Goal: Information Seeking & Learning: Learn about a topic

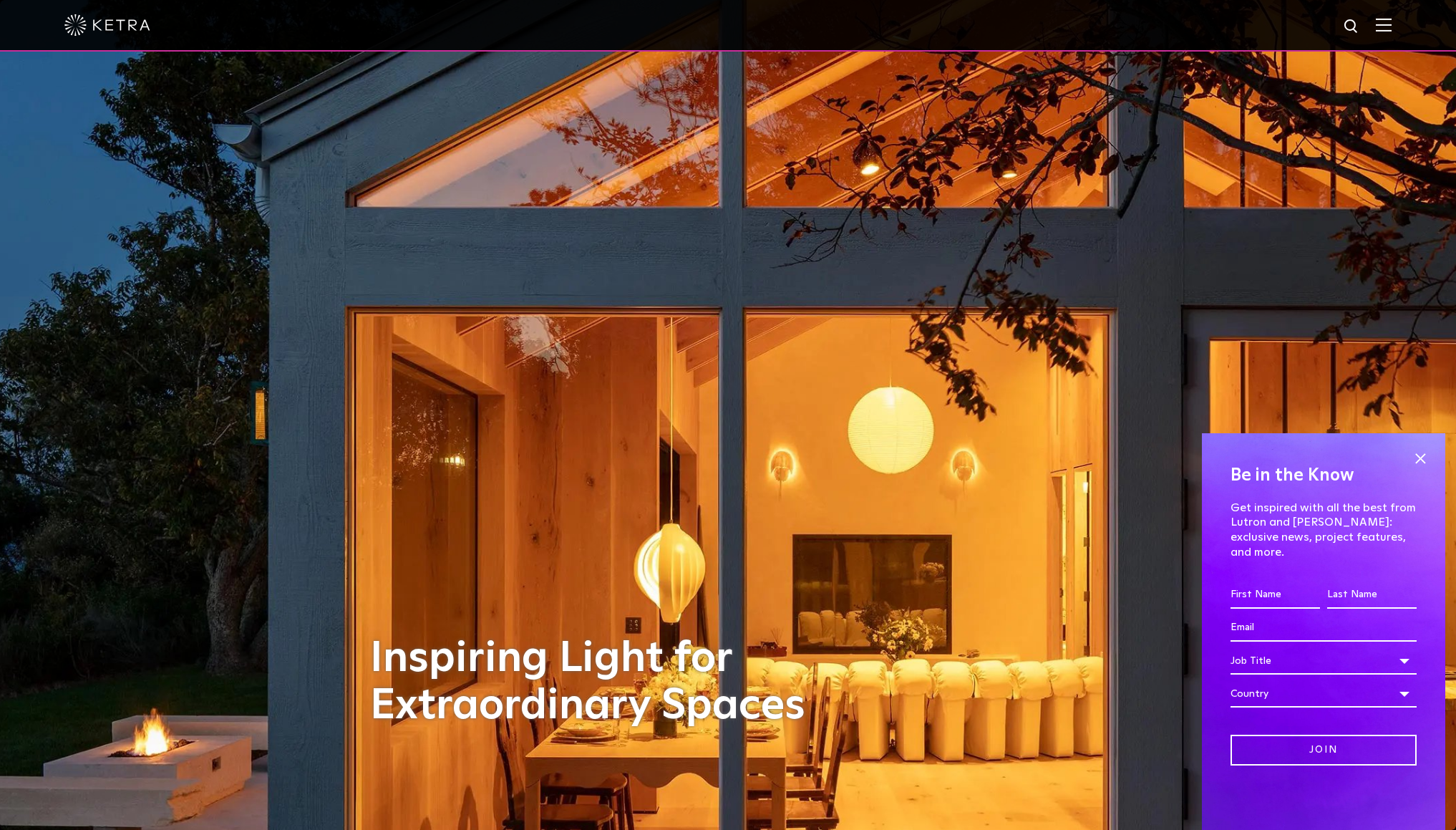
click at [1391, 26] on img at bounding box center [1383, 24] width 16 height 14
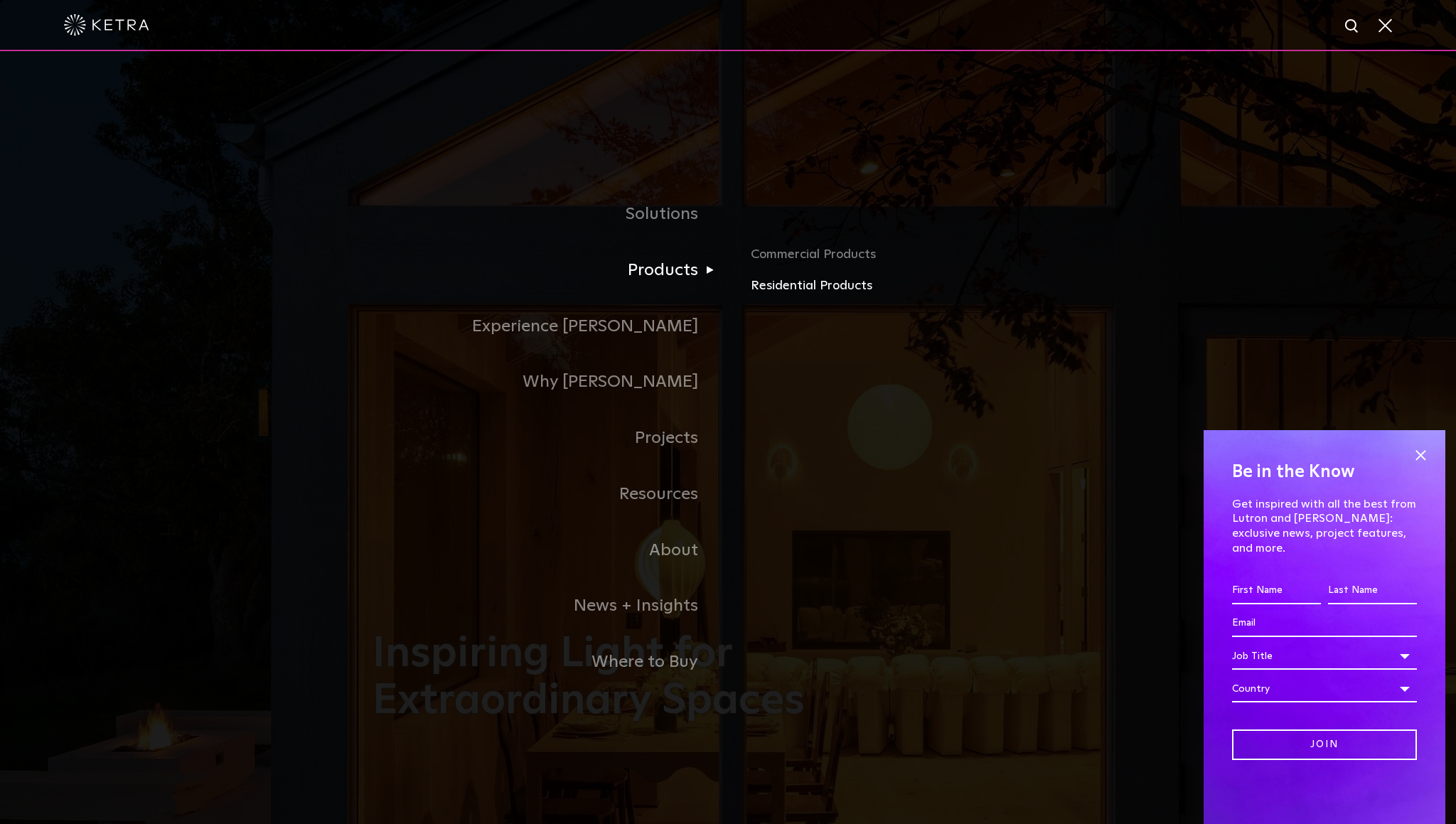
click at [792, 289] on link "Residential Products" at bounding box center [917, 285] width 333 height 20
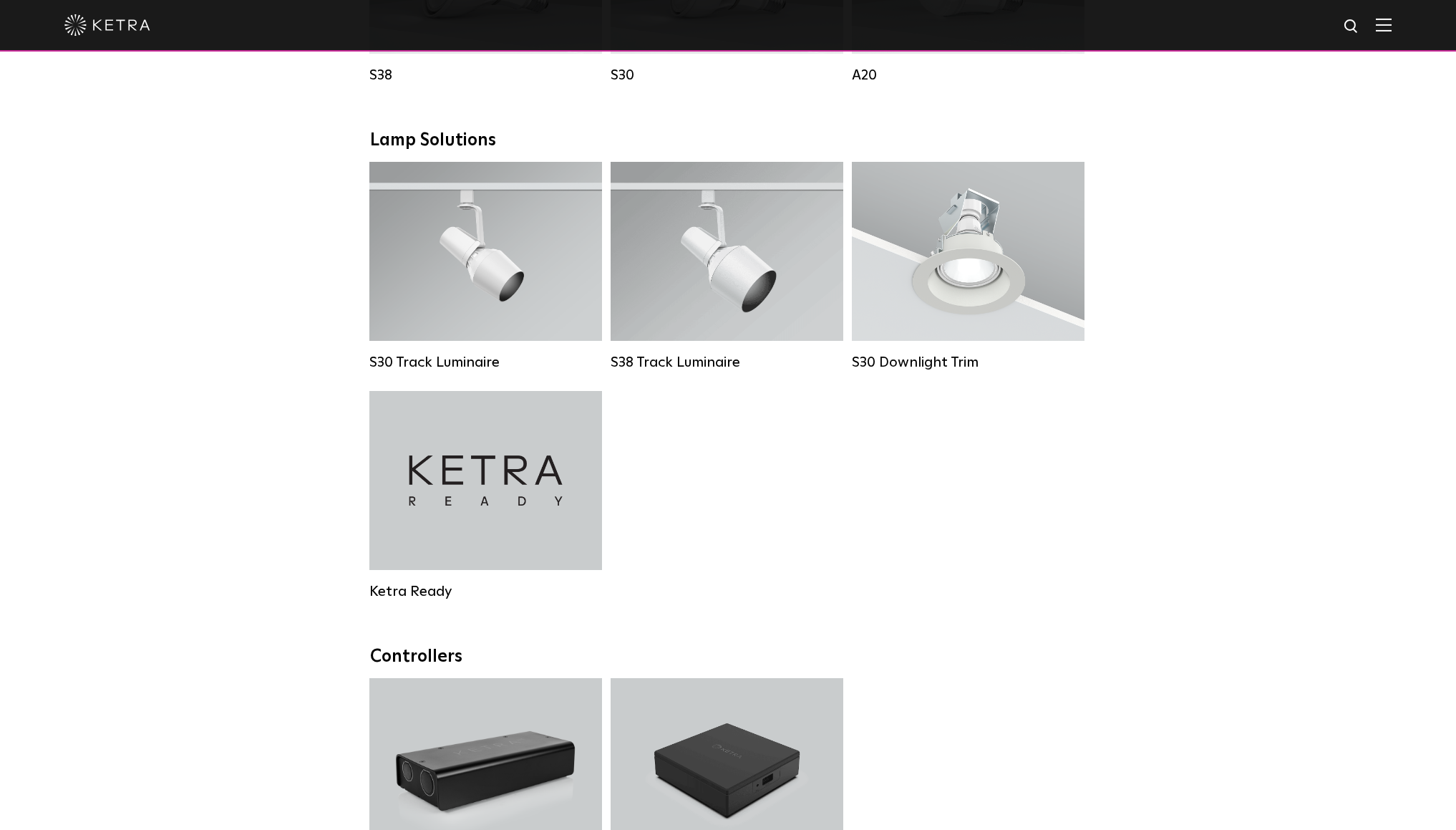
scroll to position [1013, 0]
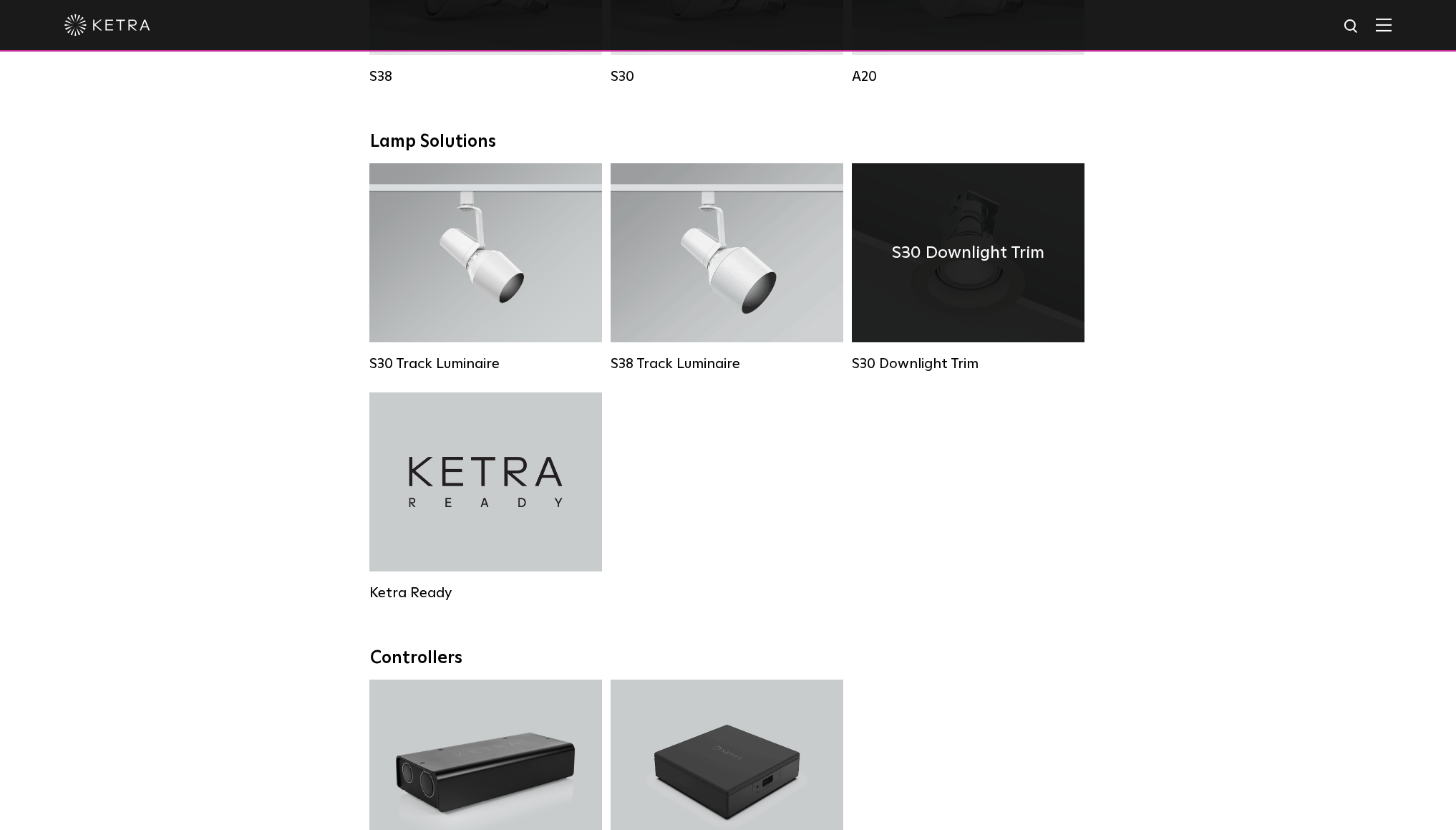
click at [979, 291] on div "S30 Downlight Trim" at bounding box center [967, 253] width 232 height 179
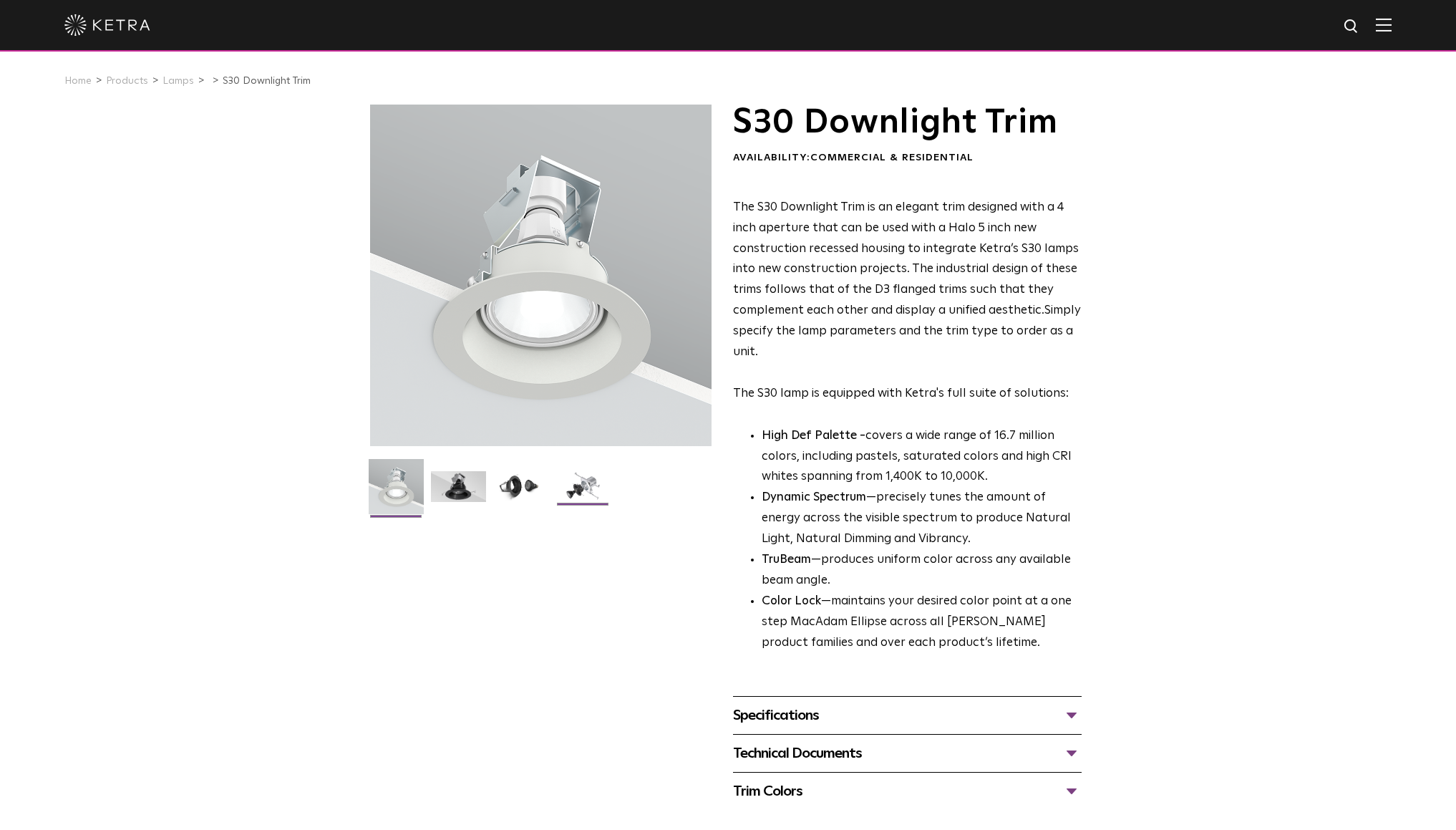
click at [574, 487] on img at bounding box center [583, 492] width 55 height 41
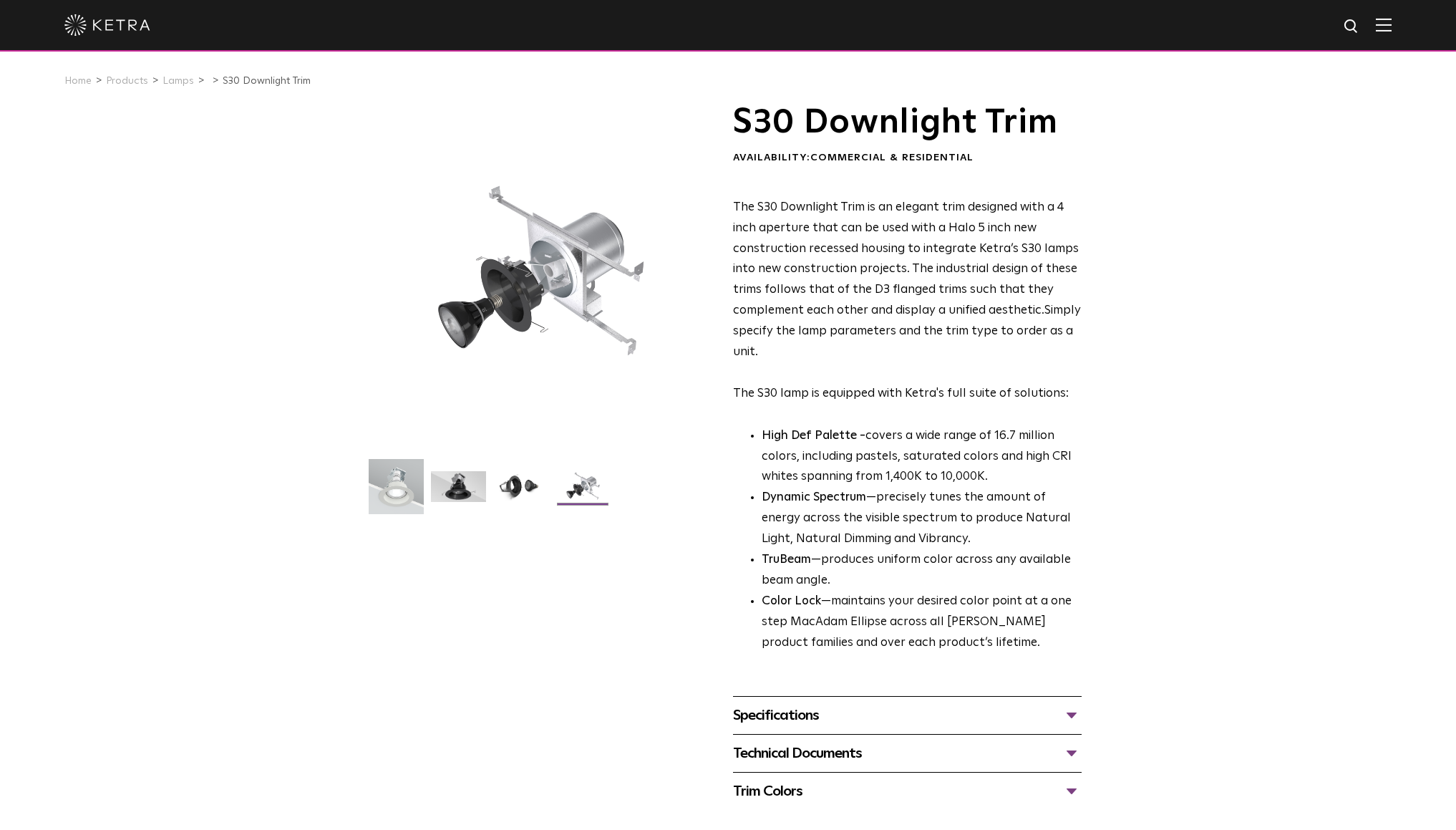
click at [877, 246] on span "The S30 Downlight Trim is an elegant trim designed with a 4 inch aperture that …" at bounding box center [905, 259] width 346 height 116
click at [939, 248] on span "The S30 Downlight Trim is an elegant trim designed with a 4 inch aperture that …" at bounding box center [905, 259] width 346 height 116
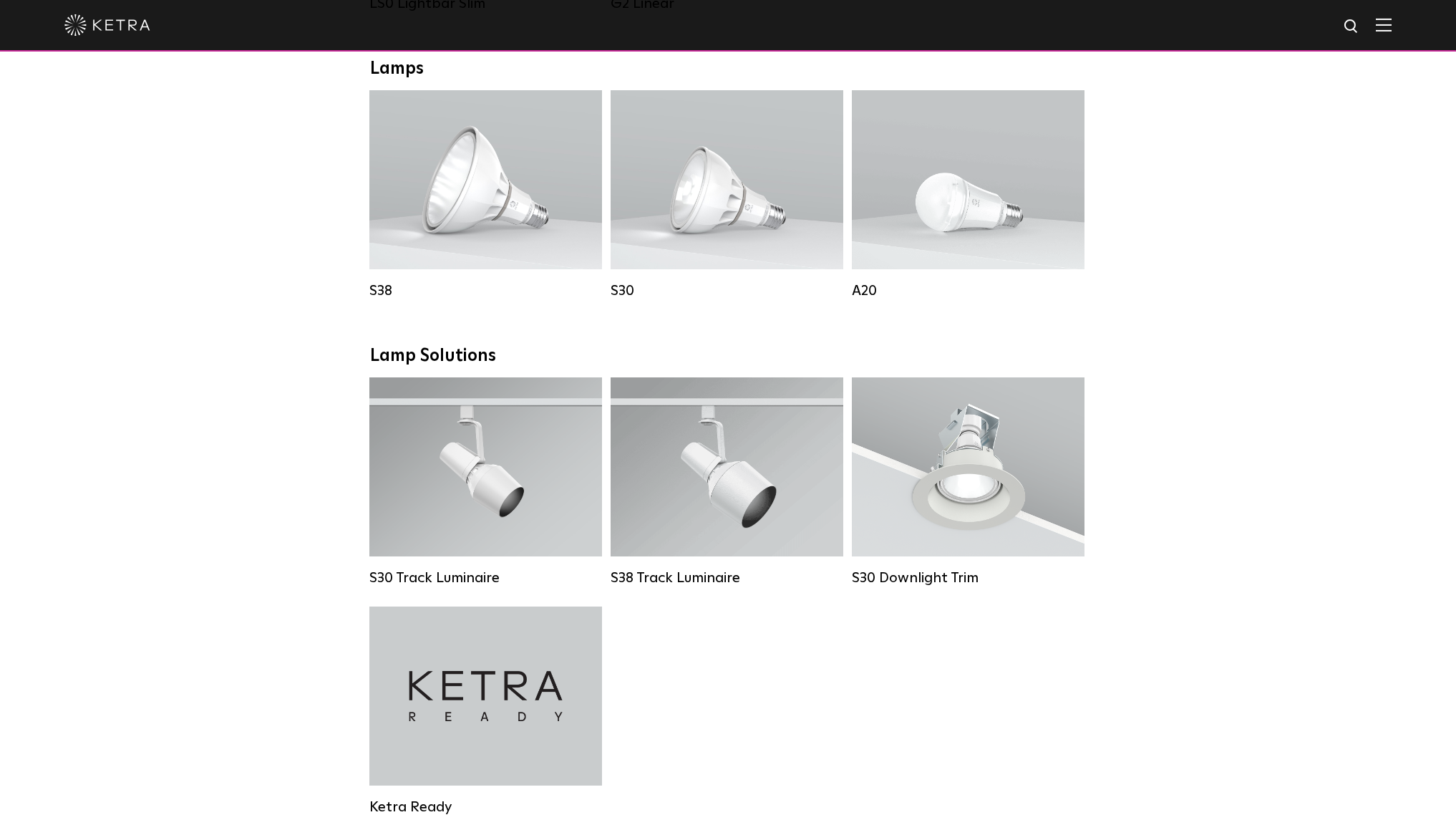
scroll to position [795, 0]
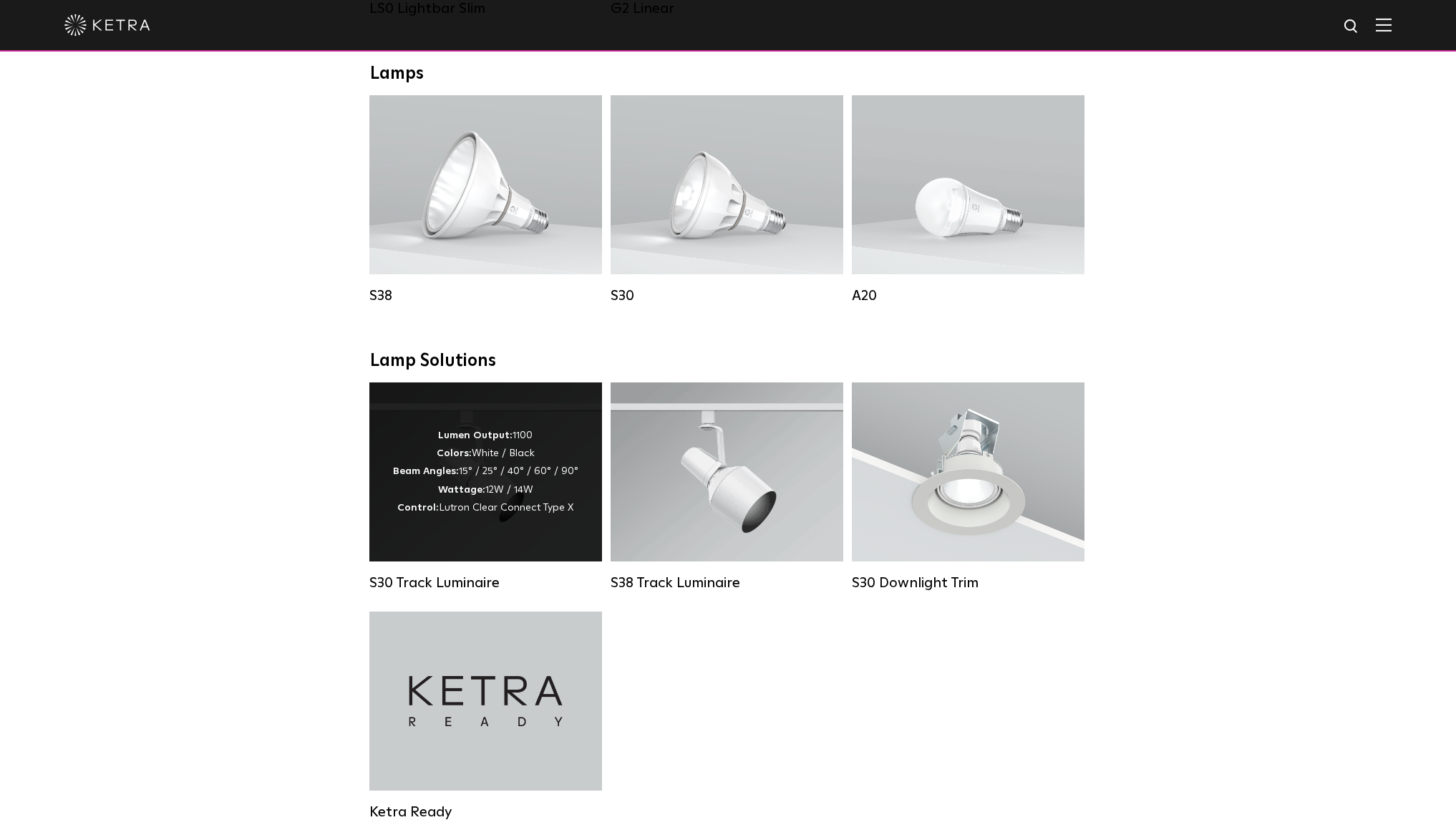
click at [516, 539] on div "Lumen Output: 1100 Colors: White / Black Beam Angles: 15° / 25° / 40° / 60° / 9…" at bounding box center [485, 471] width 232 height 179
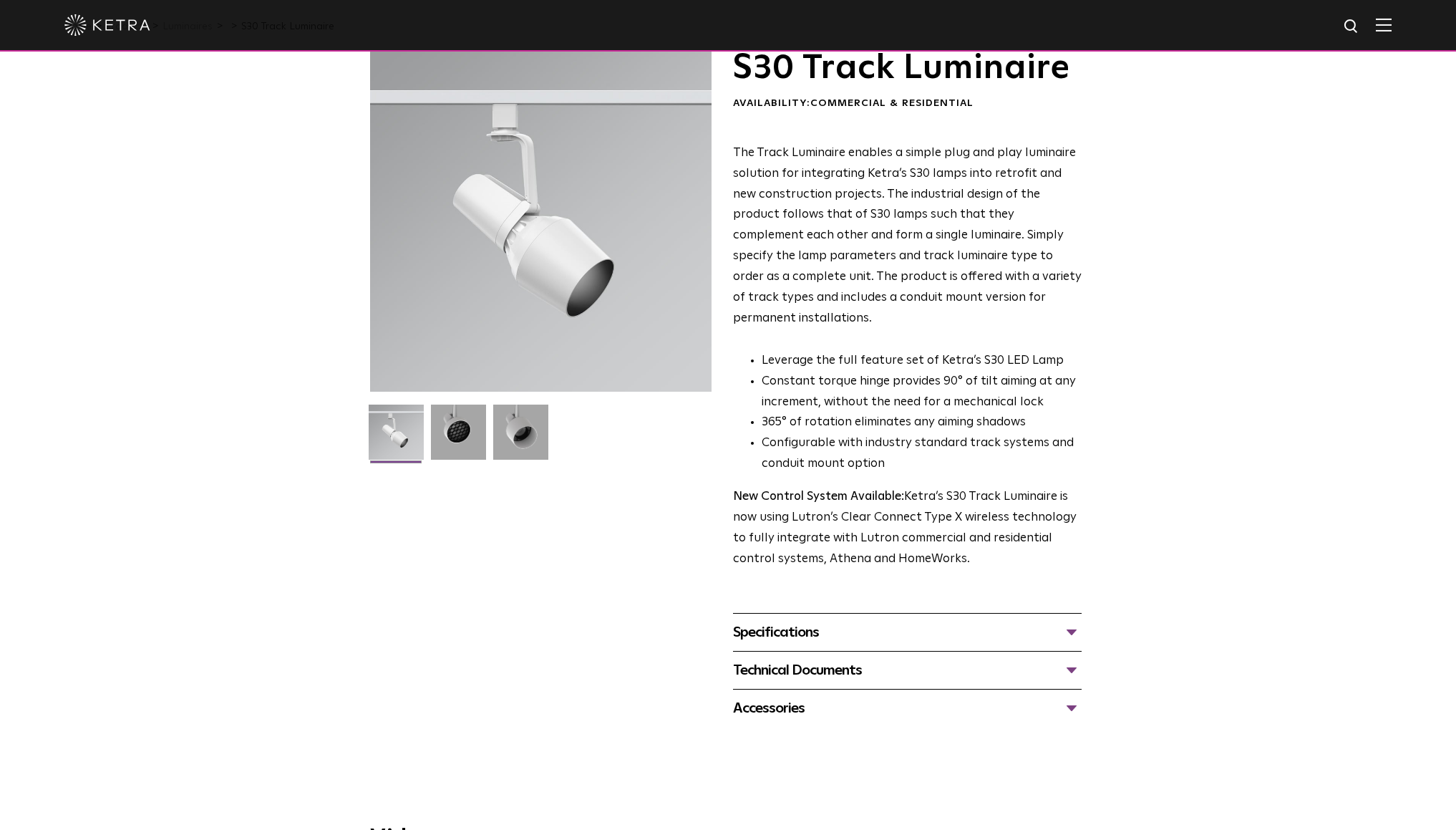
scroll to position [64, 0]
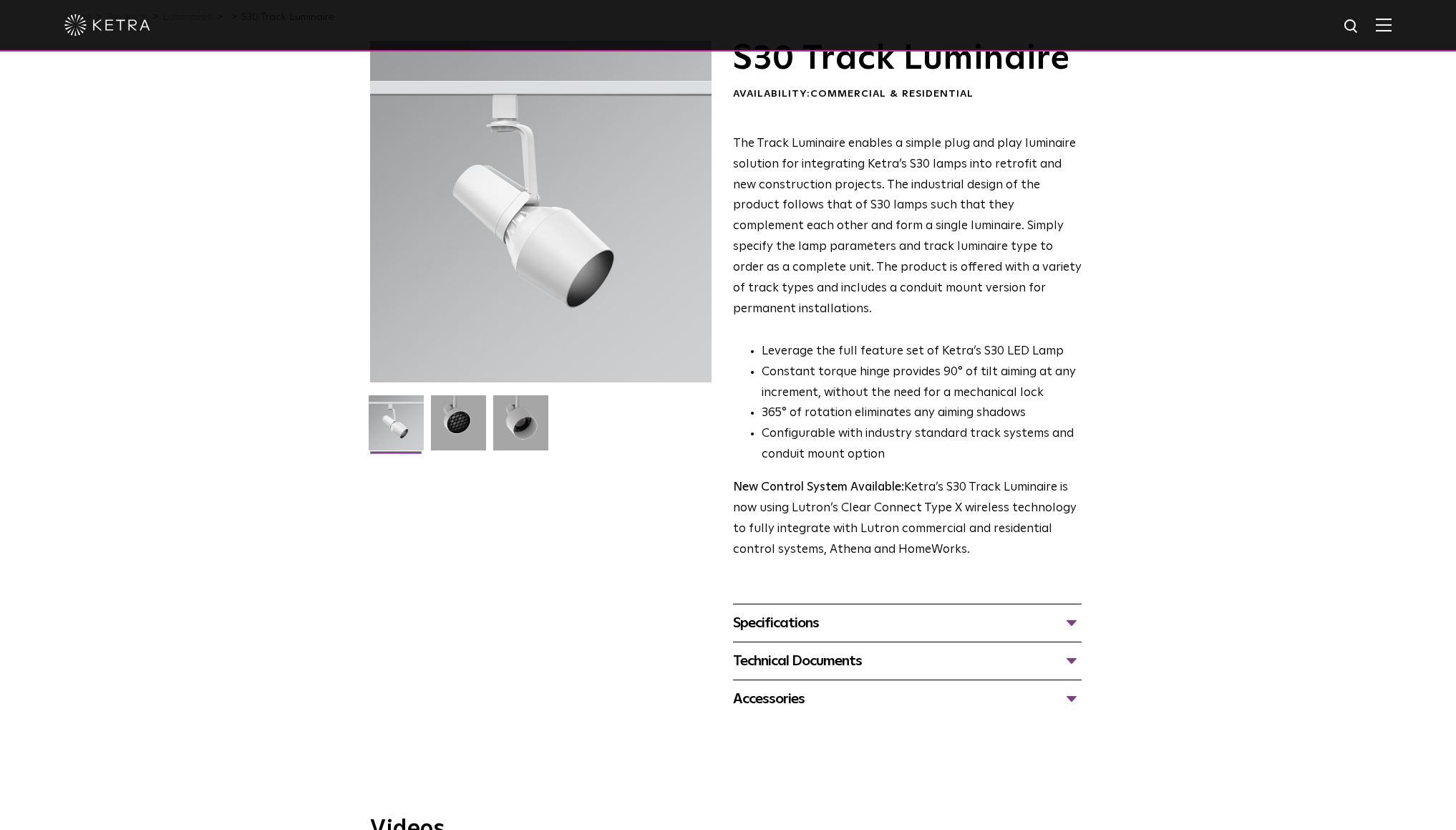
click at [808, 611] on div "Specifications" at bounding box center [907, 622] width 349 height 23
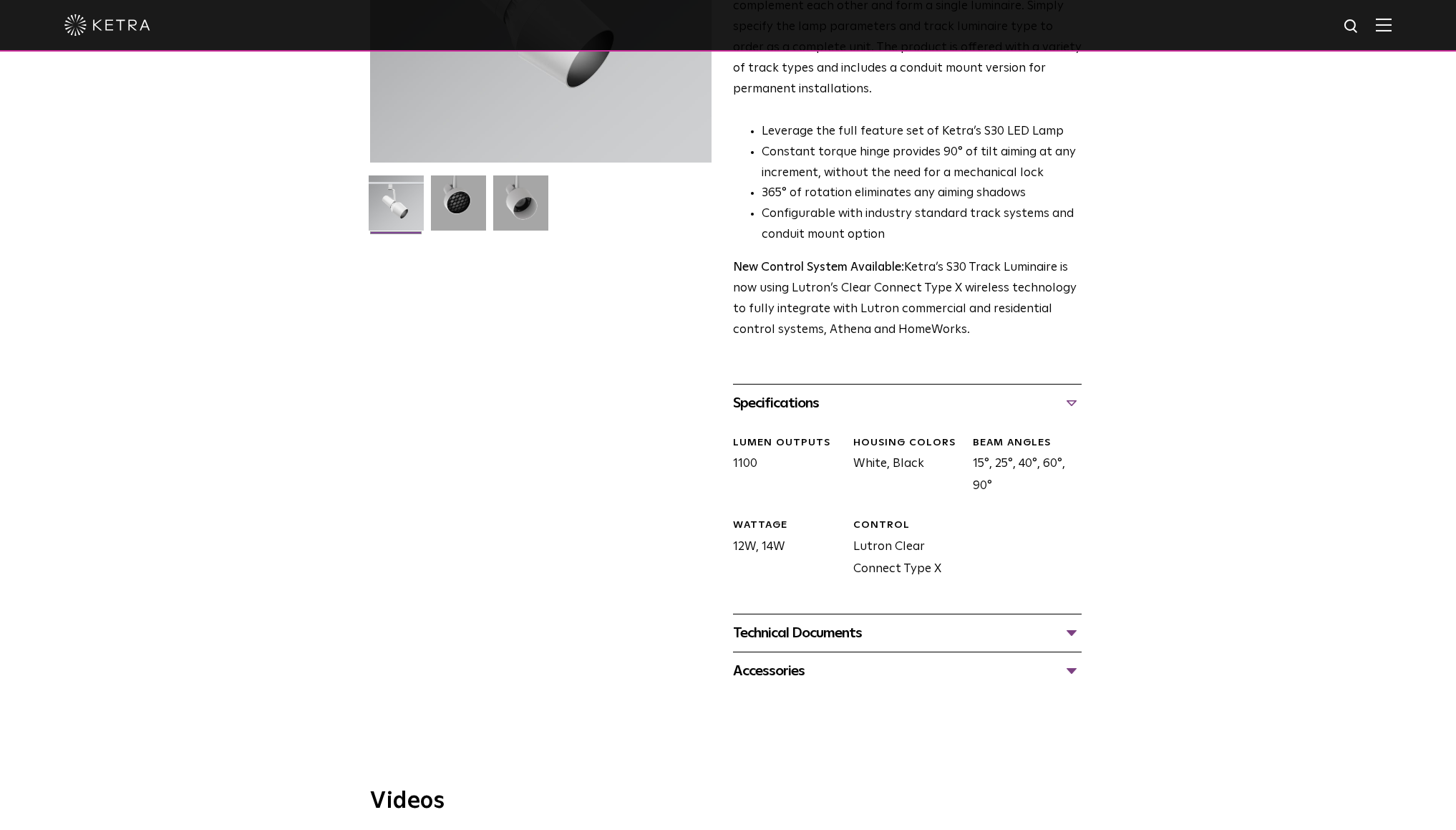
scroll to position [284, 0]
click at [820, 620] on div "Technical Documents" at bounding box center [907, 631] width 349 height 23
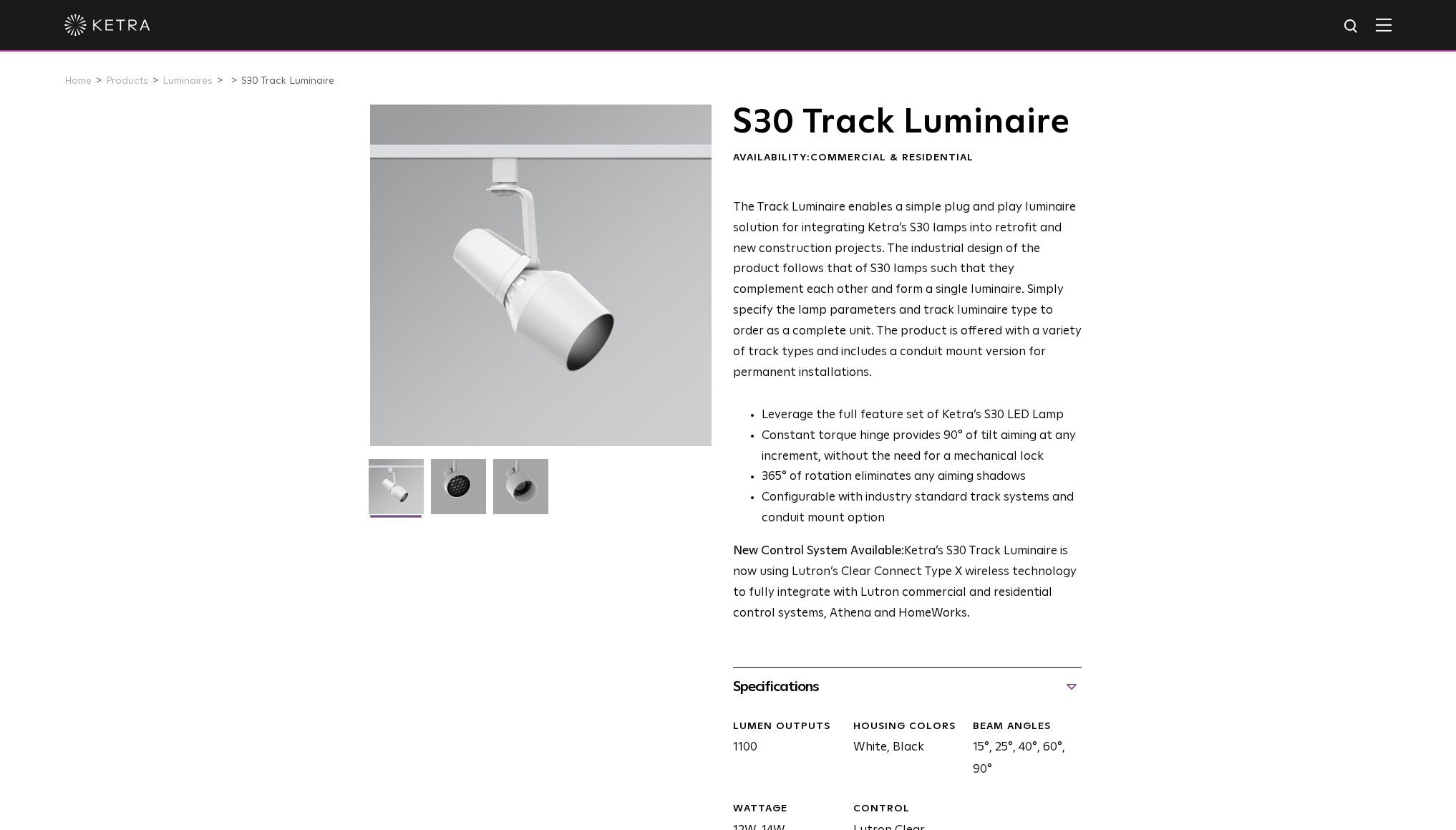
scroll to position [0, 0]
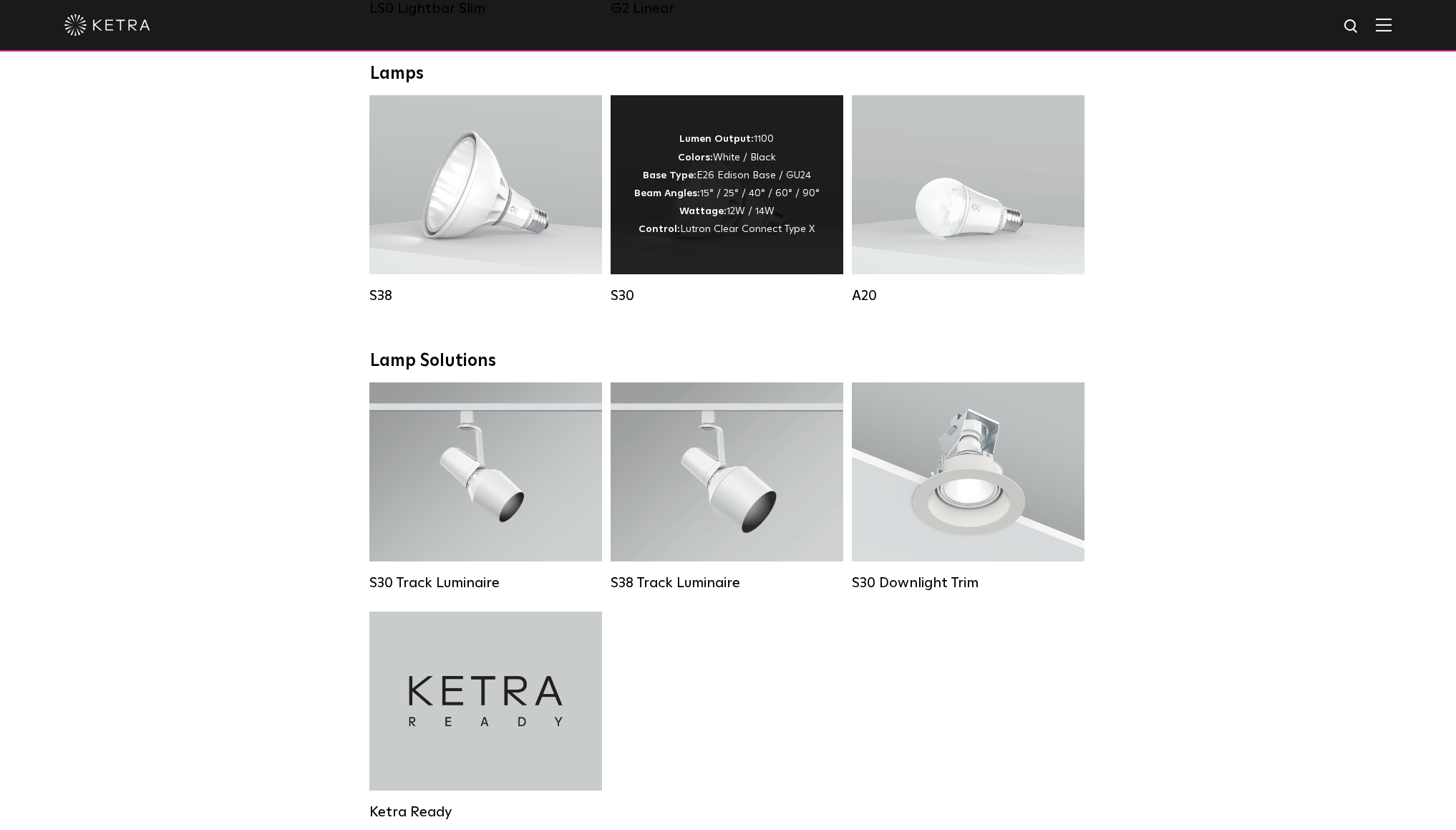
click at [736, 226] on span "Lutron Clear Connect Type X" at bounding box center [747, 229] width 134 height 10
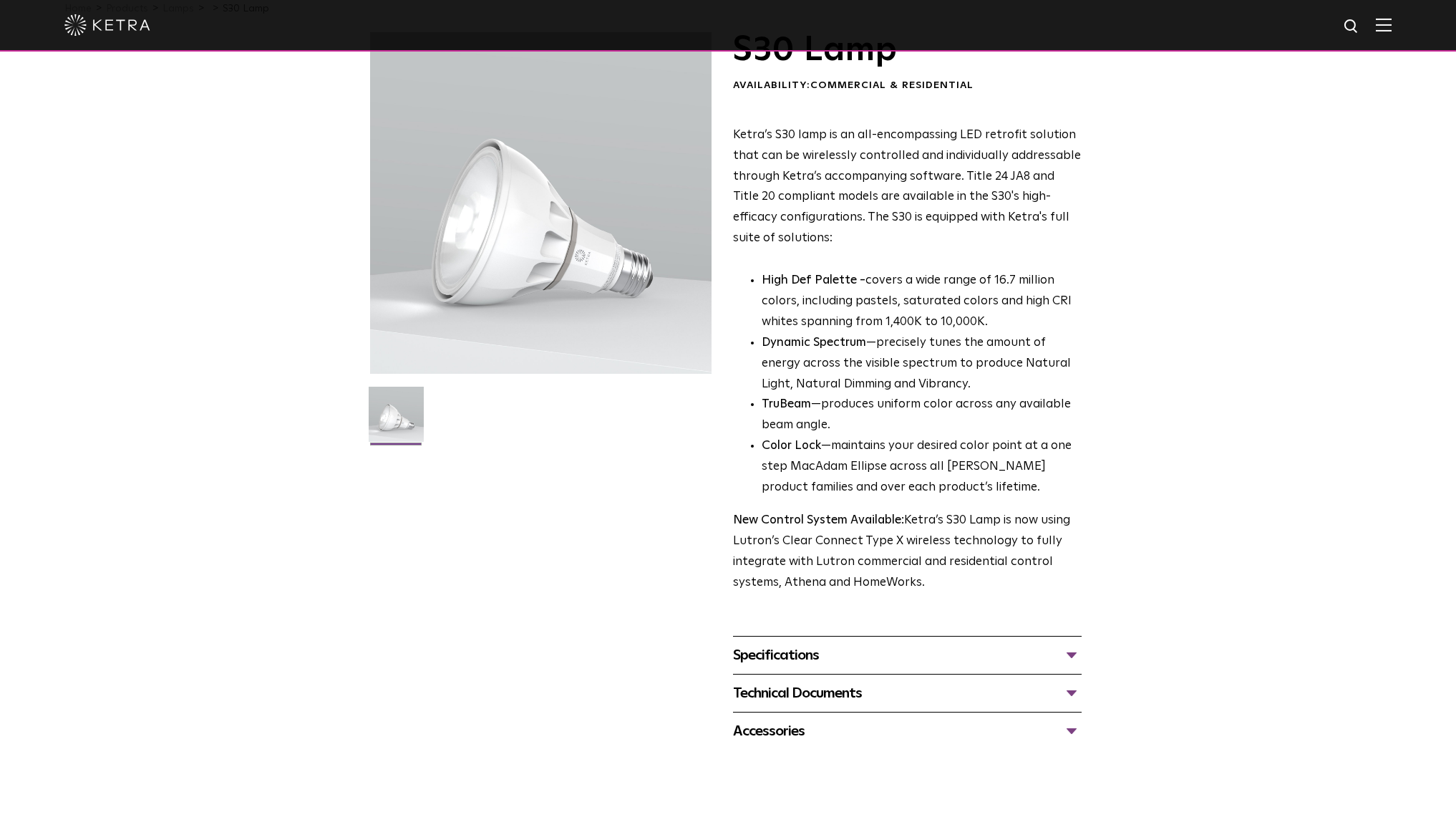
scroll to position [75, 0]
click at [801, 642] on div "Specifications" at bounding box center [907, 651] width 349 height 23
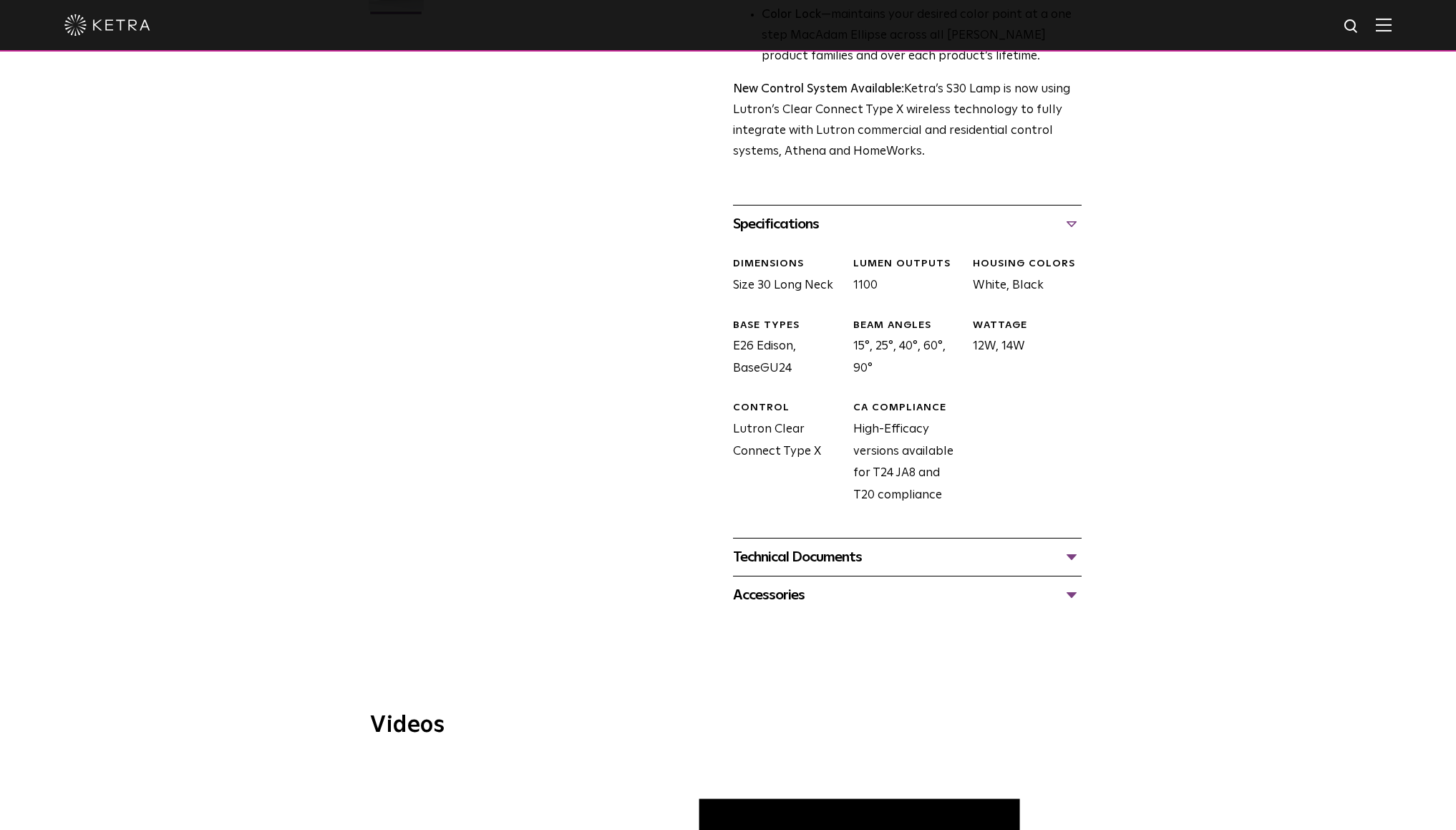
scroll to position [570, 0]
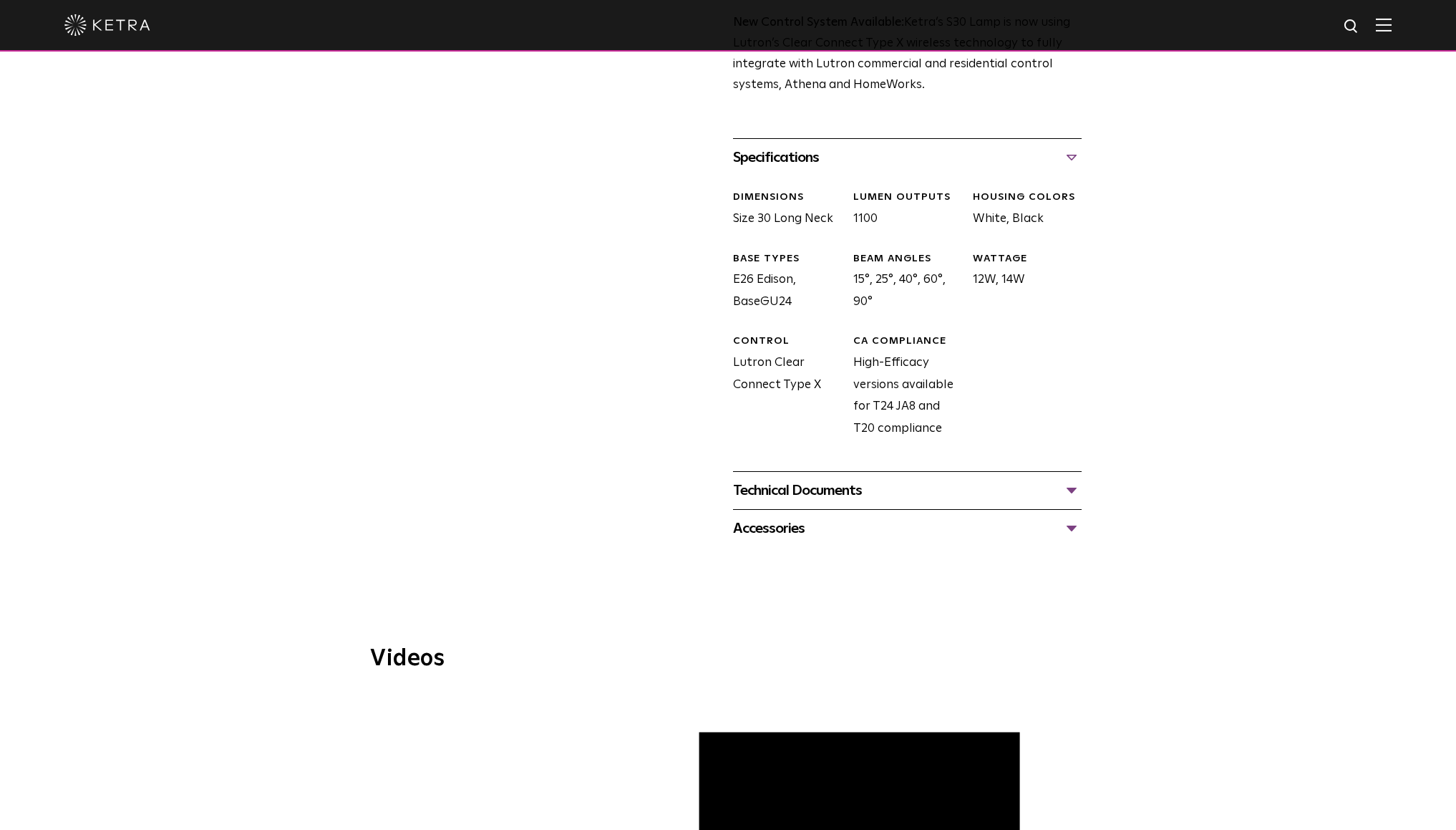
click at [834, 479] on div "Technical Documents" at bounding box center [907, 490] width 349 height 23
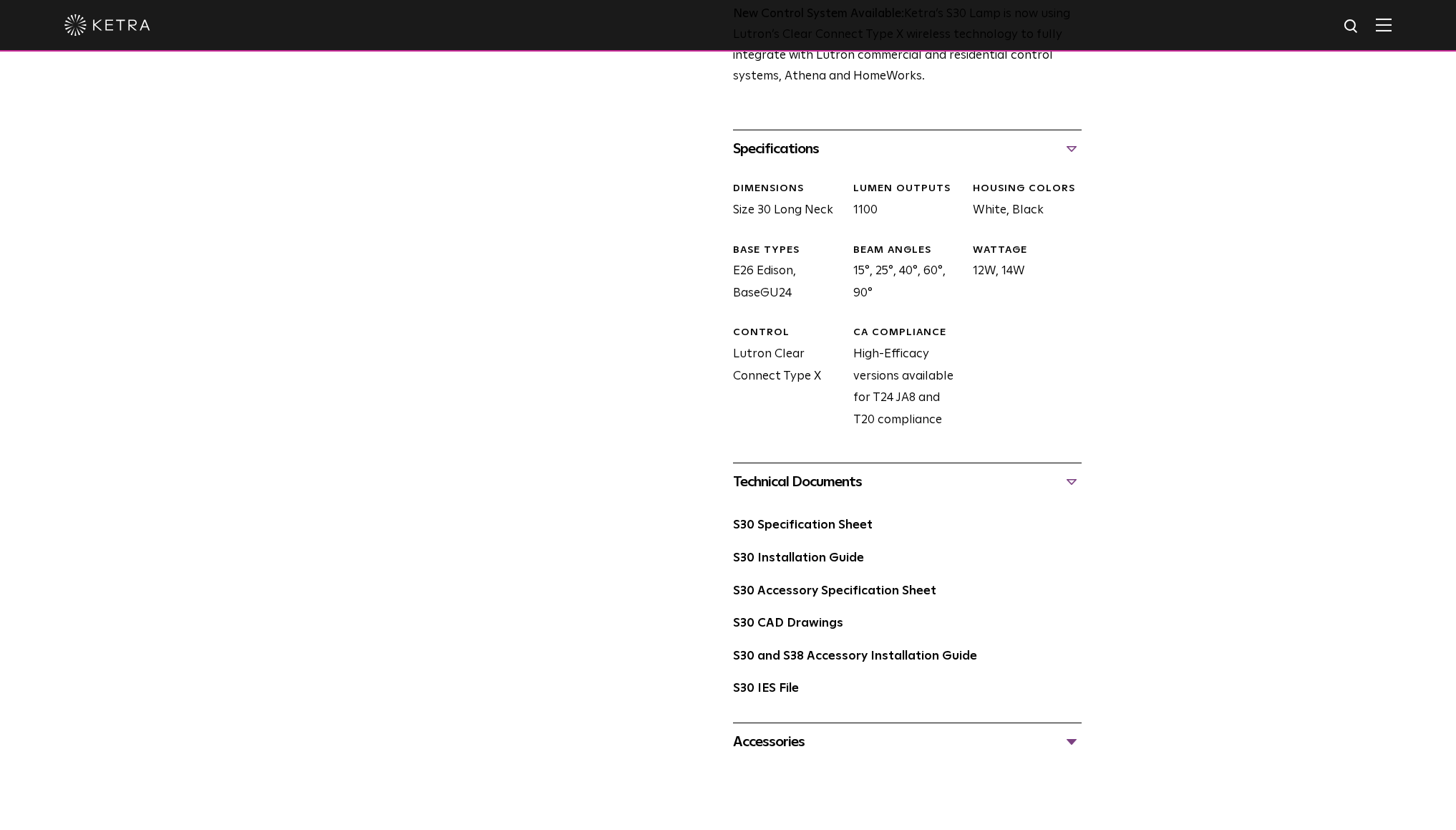
scroll to position [580, 0]
click at [849, 517] on link "S30 Specification Sheet" at bounding box center [802, 523] width 139 height 12
